Goal: Check status: Check status

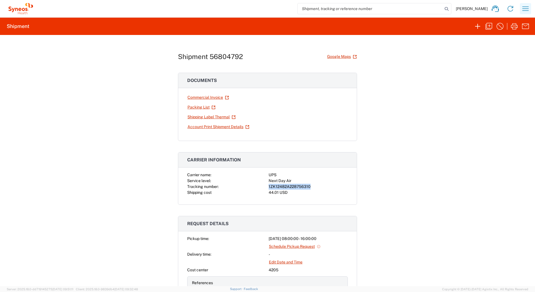
click at [524, 9] on icon "button" at bounding box center [525, 8] width 9 height 9
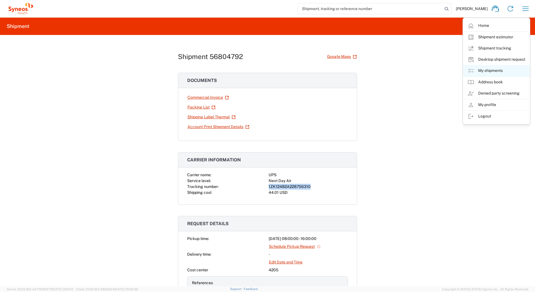
click at [486, 68] on link "My shipments" at bounding box center [496, 70] width 67 height 11
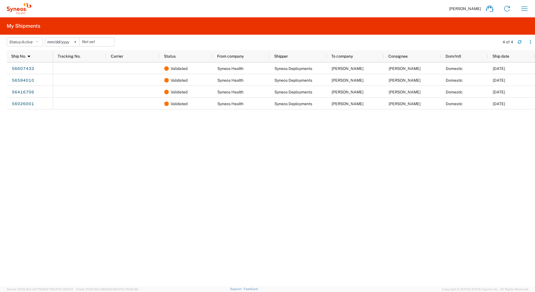
click at [75, 41] on svg-icon at bounding box center [75, 42] width 8 height 8
click at [23, 42] on button "Status: Active" at bounding box center [25, 42] width 36 height 9
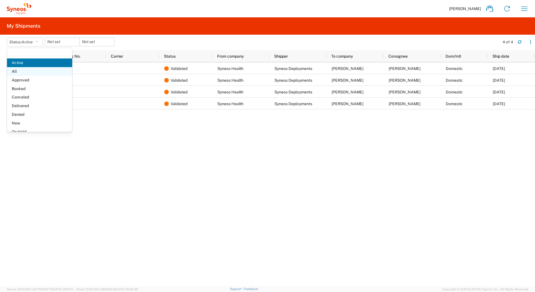
click at [31, 70] on span "All" at bounding box center [39, 71] width 65 height 9
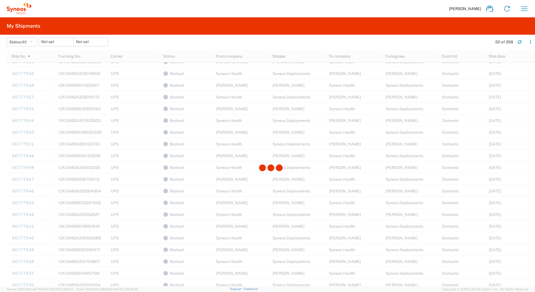
scroll to position [280, 0]
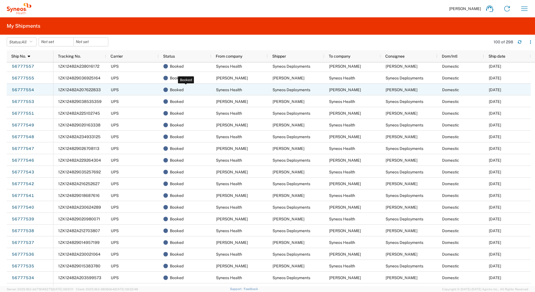
scroll to position [336, 0]
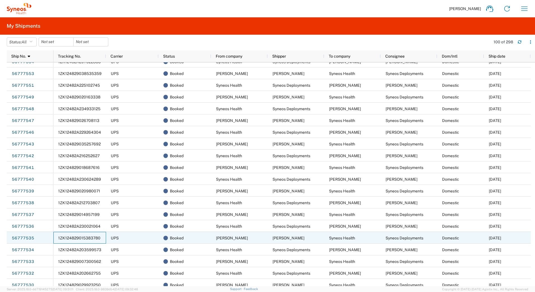
click at [66, 237] on span "1ZK124829015383780" at bounding box center [79, 238] width 42 height 4
click at [19, 239] on link "56777535" at bounding box center [22, 238] width 23 height 9
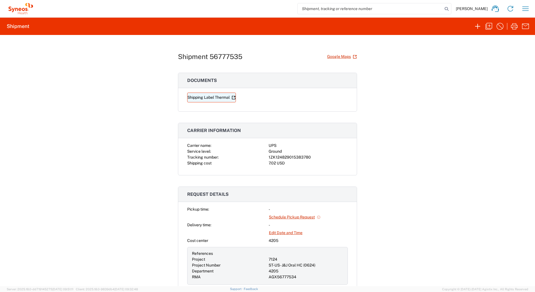
click at [198, 96] on link "Shipping Label Thermal" at bounding box center [211, 98] width 49 height 10
